Goal: Transaction & Acquisition: Download file/media

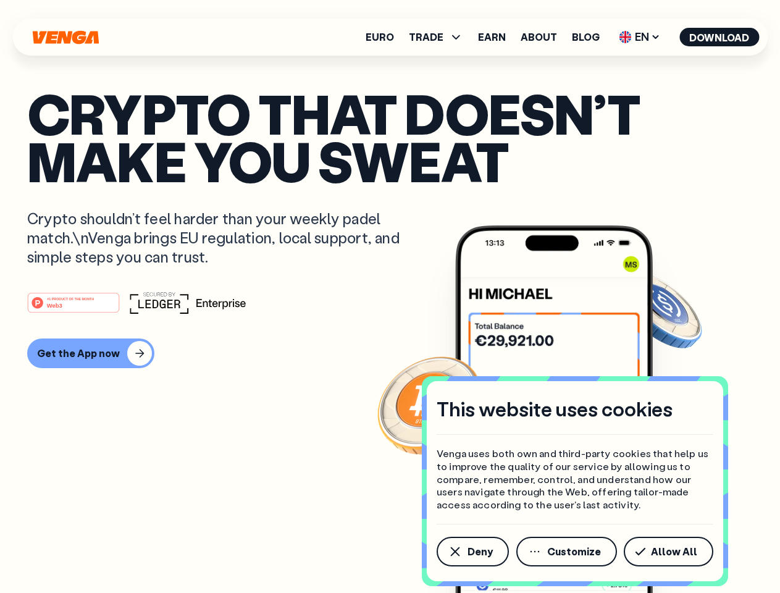
click at [389, 296] on div "#1 PRODUCT OF THE MONTH Web3" at bounding box center [389, 302] width 725 height 22
click at [472, 551] on span "Deny" at bounding box center [479, 551] width 25 height 10
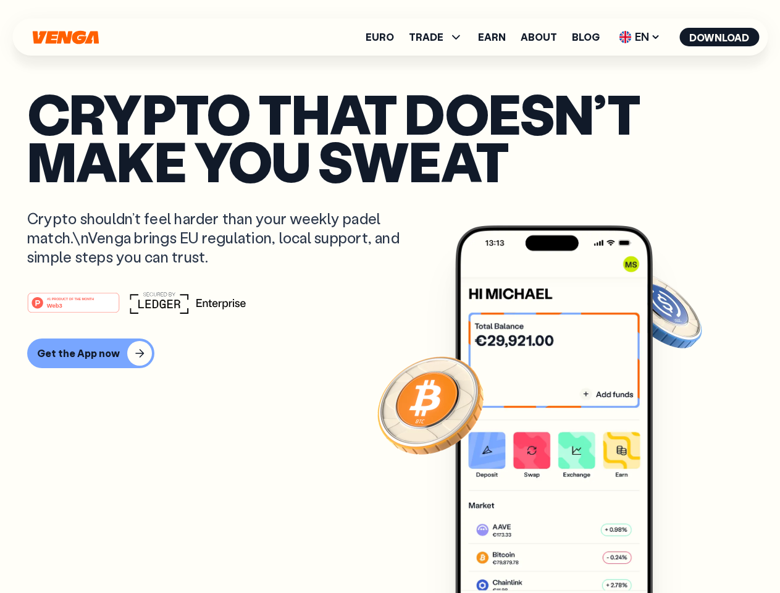
click at [567, 551] on img at bounding box center [554, 432] width 198 height 414
click at [670, 551] on article "Crypto that doesn’t make you sweat Crypto shouldn’t feel harder than your weekl…" at bounding box center [389, 321] width 725 height 463
click at [439, 37] on span "TRADE" at bounding box center [426, 37] width 35 height 10
click at [639, 37] on span "EN" at bounding box center [639, 37] width 50 height 20
click at [719, 37] on button "Download" at bounding box center [719, 37] width 80 height 19
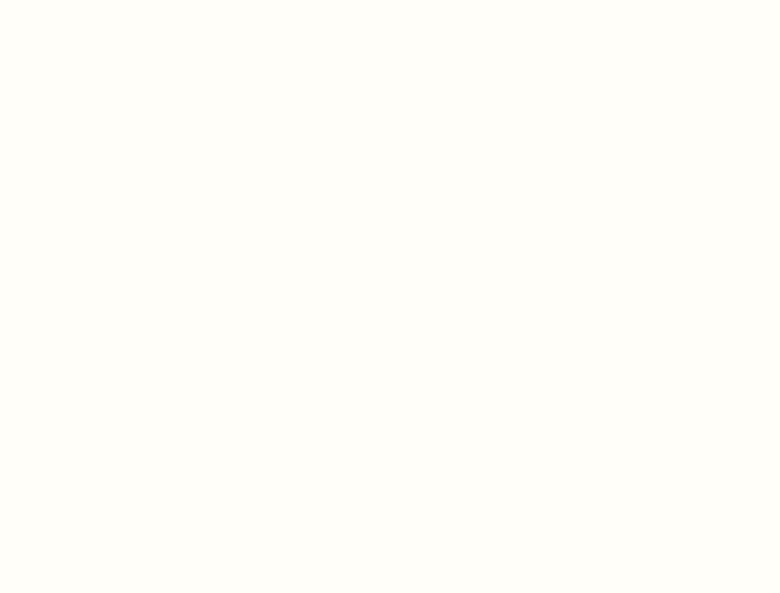
click at [89, 0] on html "This website uses cookies Venga uses both own and third-party cookies that help…" at bounding box center [390, 0] width 780 height 0
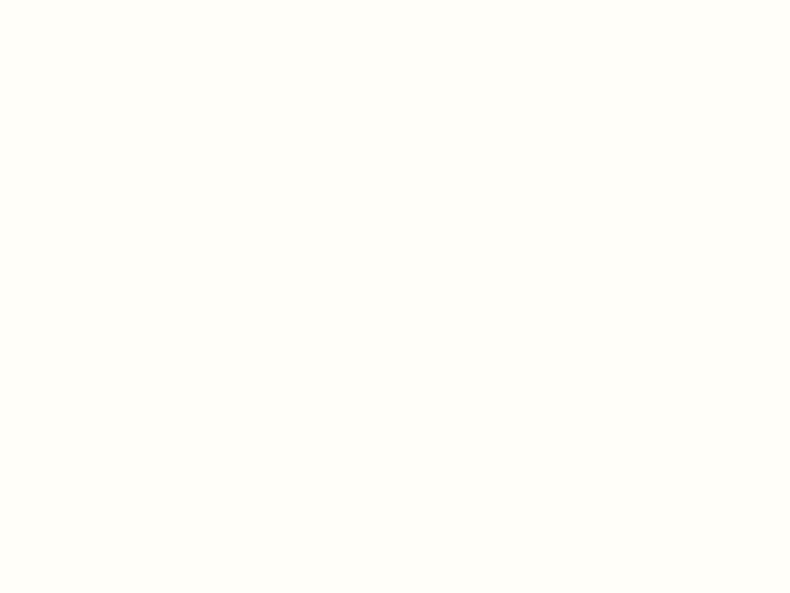
click at [75, 0] on html "This website uses cookies Venga uses both own and third-party cookies that help…" at bounding box center [395, 0] width 790 height 0
